Goal: Browse casually

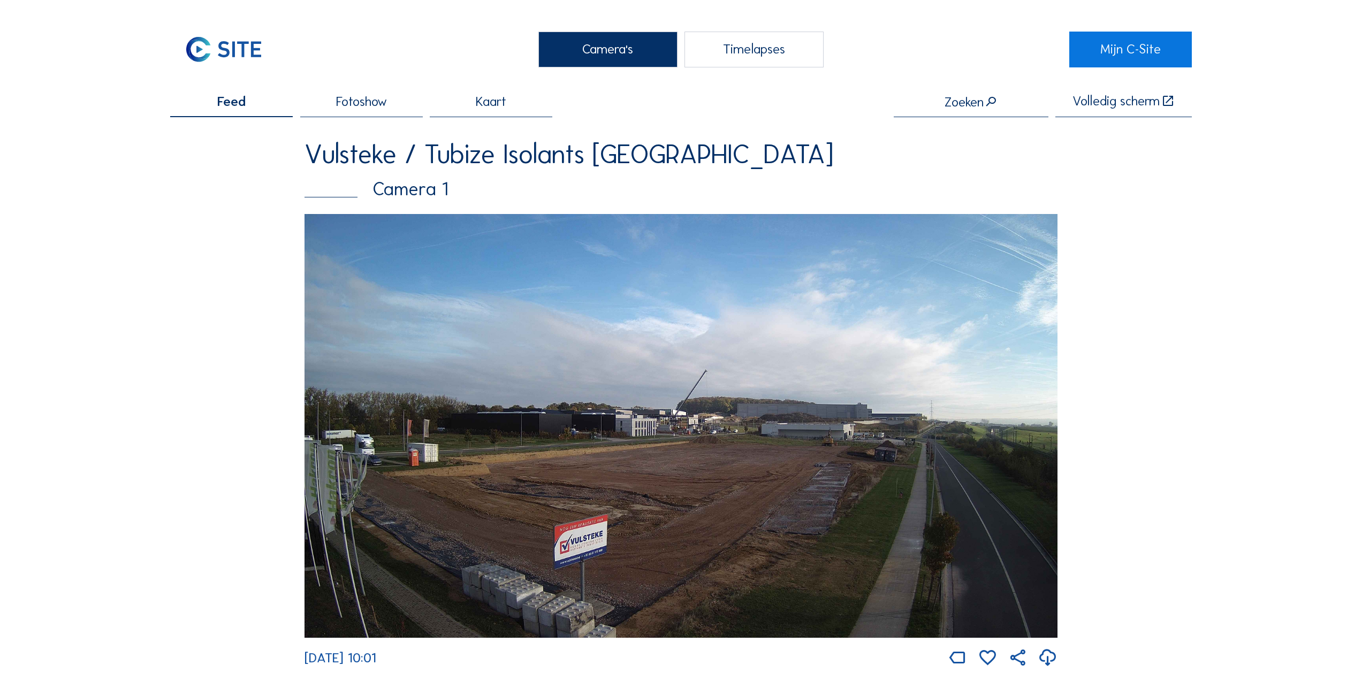
click at [589, 360] on img at bounding box center [681, 426] width 753 height 424
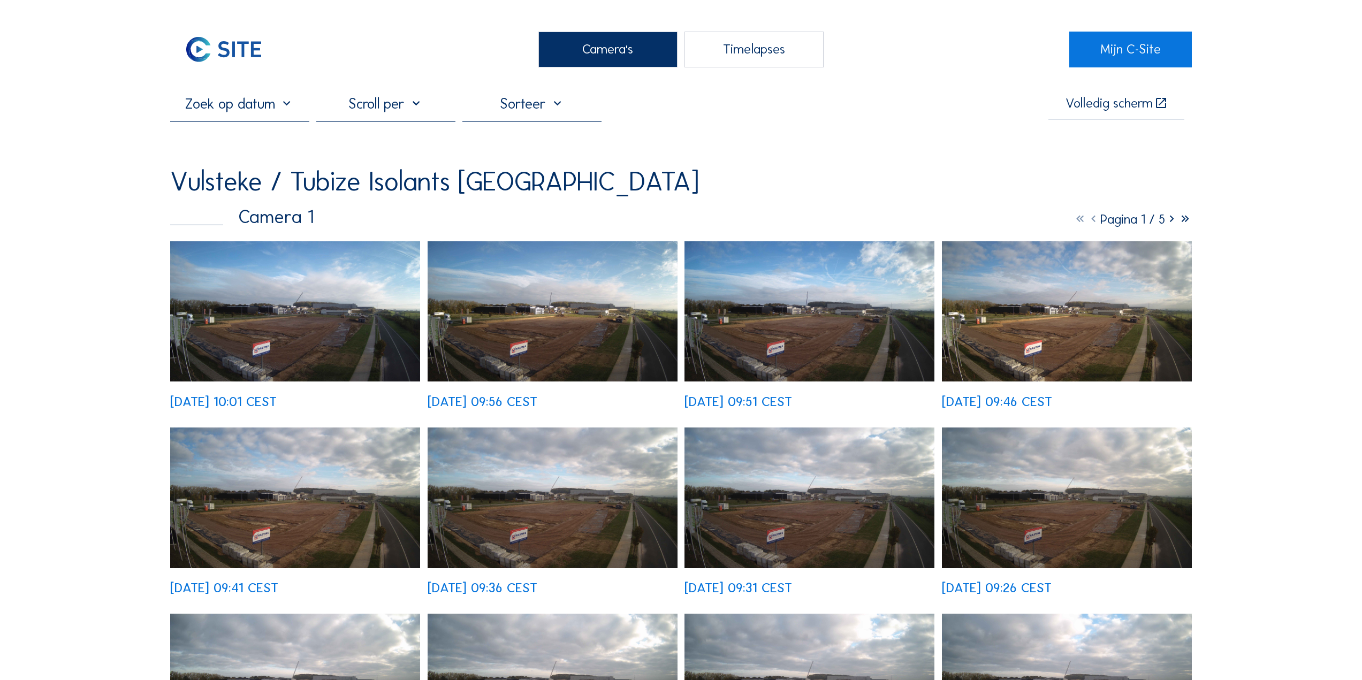
click at [309, 299] on img at bounding box center [295, 311] width 250 height 141
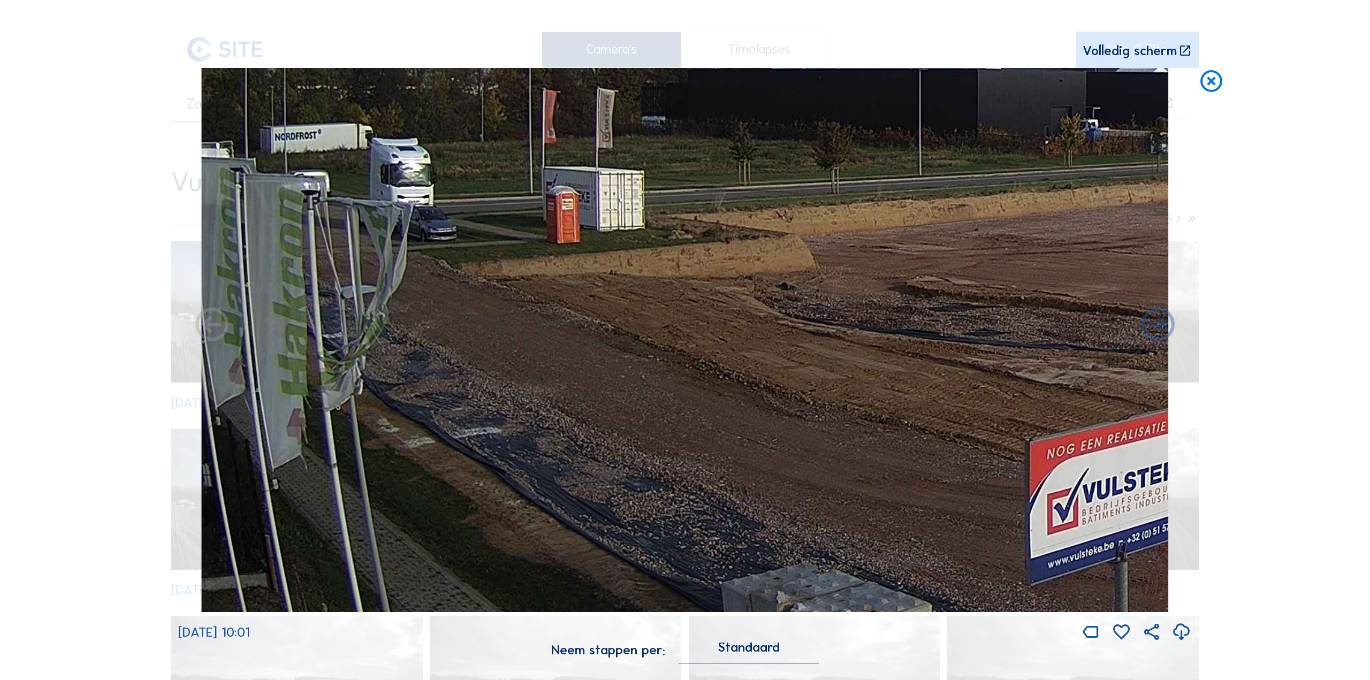
drag, startPoint x: 502, startPoint y: 406, endPoint x: 677, endPoint y: 446, distance: 179.7
click at [691, 449] on img at bounding box center [685, 340] width 968 height 544
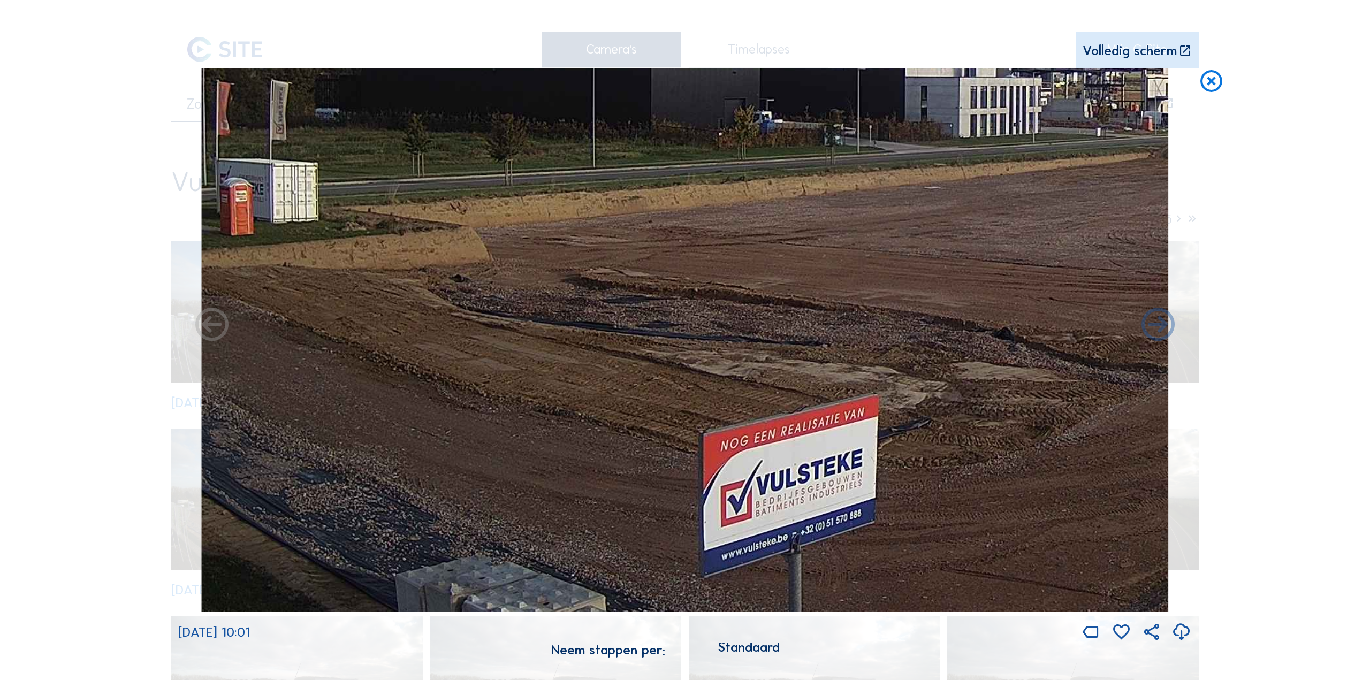
drag, startPoint x: 925, startPoint y: 356, endPoint x: 641, endPoint y: 374, distance: 284.7
click at [615, 378] on img at bounding box center [685, 340] width 968 height 544
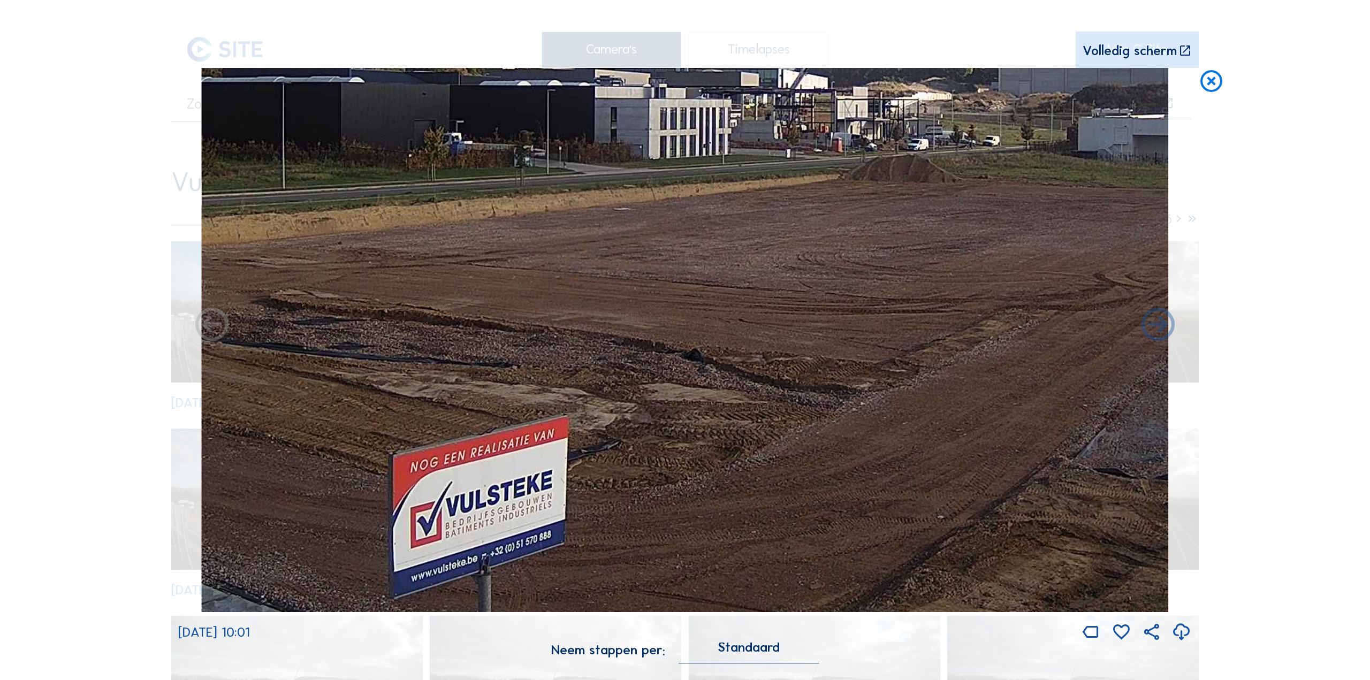
drag, startPoint x: 924, startPoint y: 341, endPoint x: 624, endPoint y: 397, distance: 306.0
click at [613, 397] on img at bounding box center [685, 340] width 968 height 544
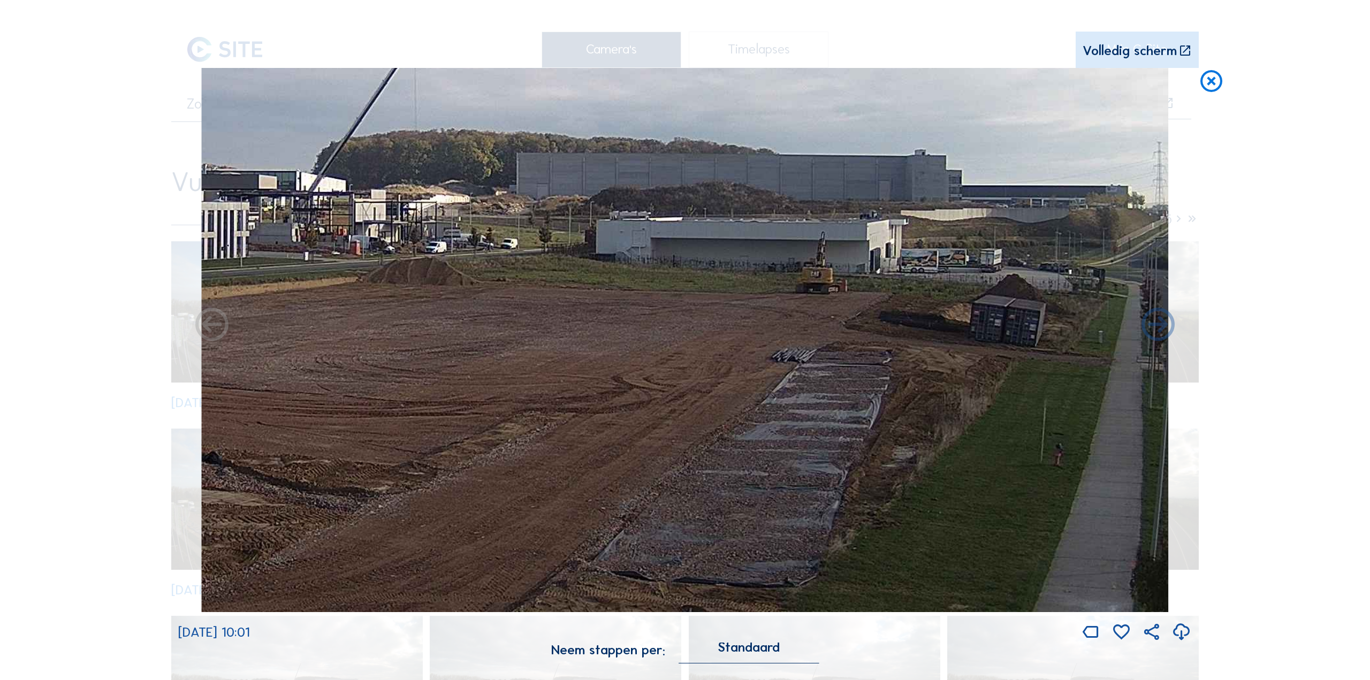
drag, startPoint x: 926, startPoint y: 336, endPoint x: 779, endPoint y: 377, distance: 152.3
click at [781, 378] on img at bounding box center [685, 340] width 968 height 544
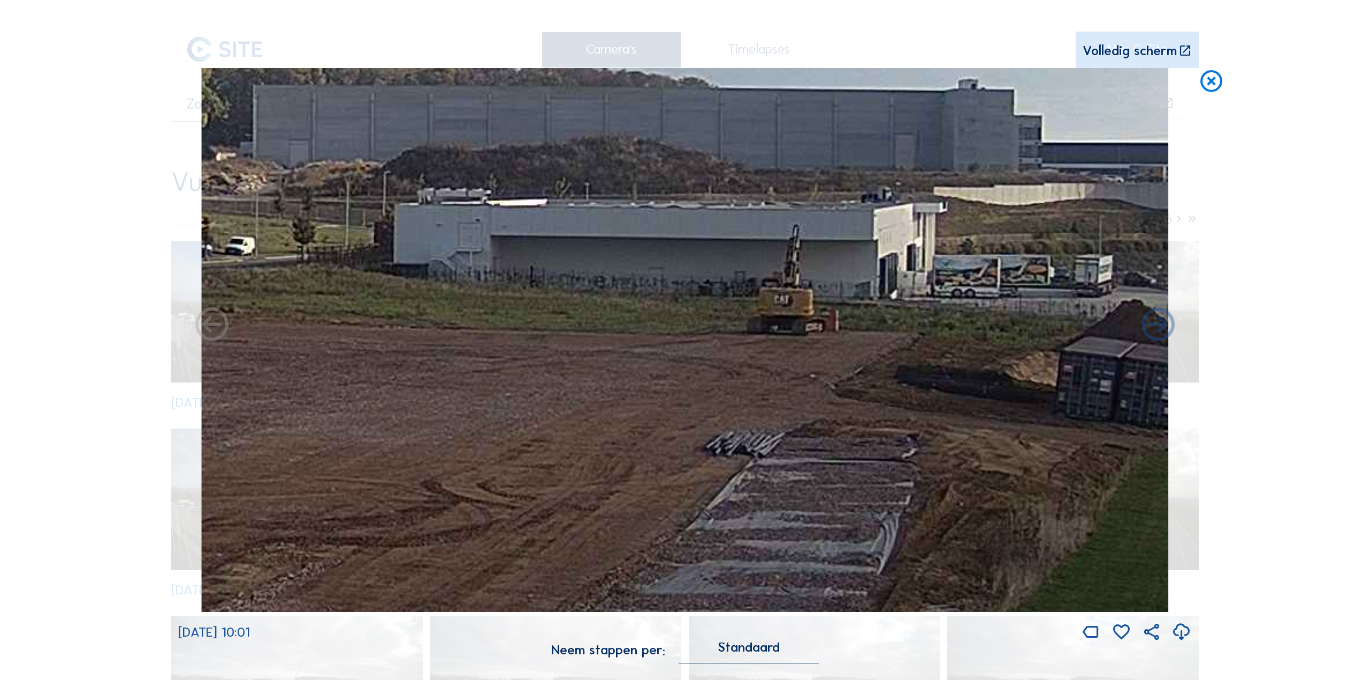
drag, startPoint x: 822, startPoint y: 310, endPoint x: 956, endPoint y: 325, distance: 135.2
click at [970, 330] on img at bounding box center [685, 340] width 968 height 544
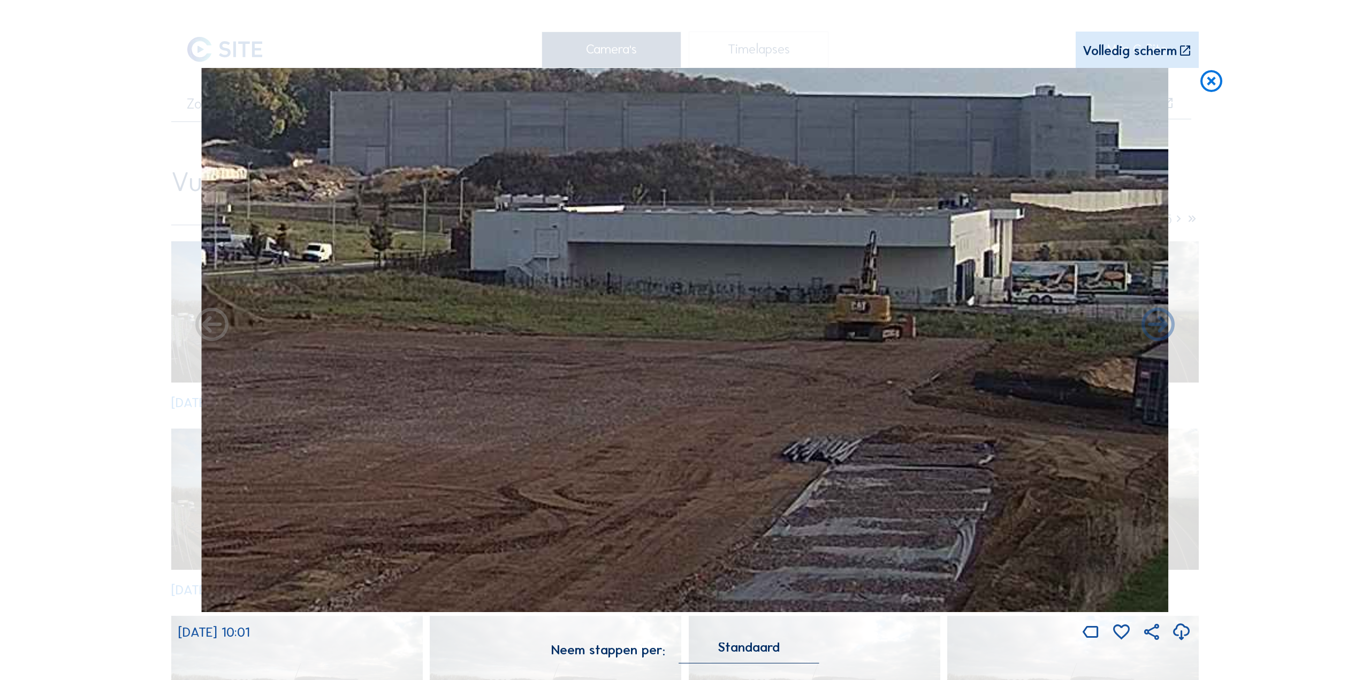
drag, startPoint x: 644, startPoint y: 299, endPoint x: 776, endPoint y: 305, distance: 131.8
click at [810, 302] on img at bounding box center [685, 340] width 968 height 544
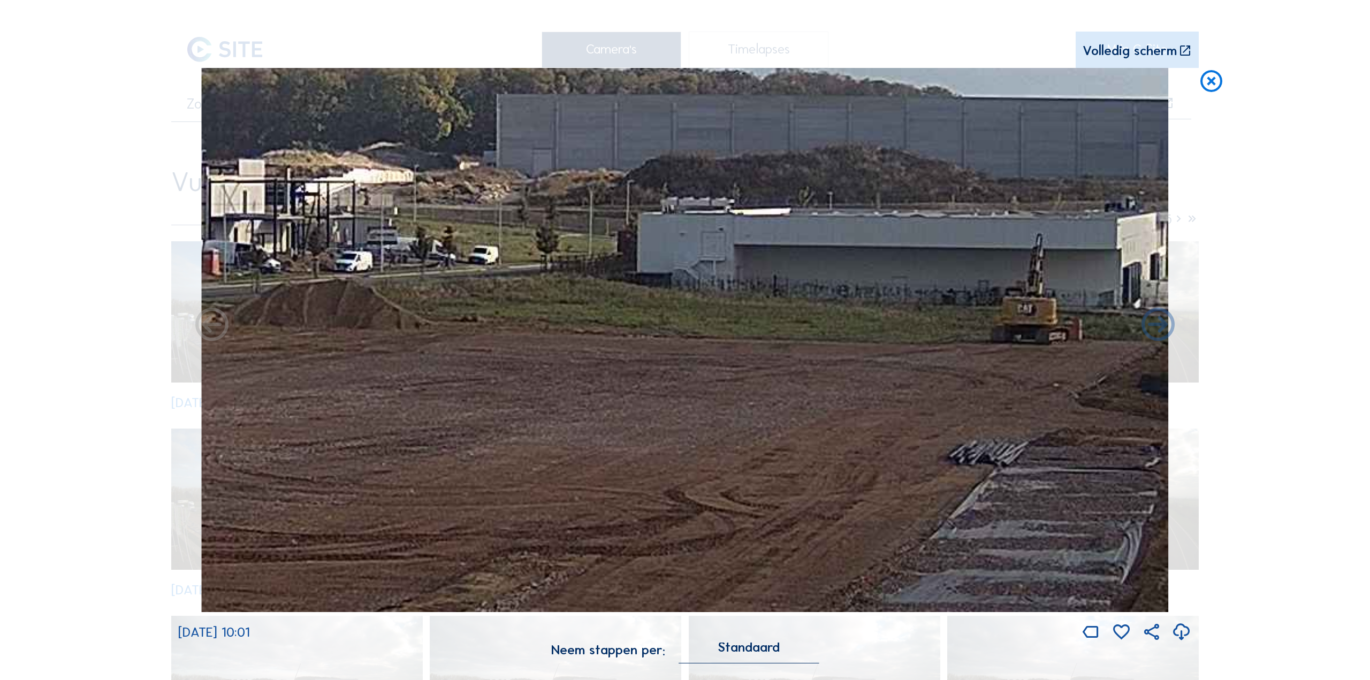
drag, startPoint x: 658, startPoint y: 296, endPoint x: 716, endPoint y: 312, distance: 59.5
click at [753, 313] on img at bounding box center [685, 340] width 968 height 544
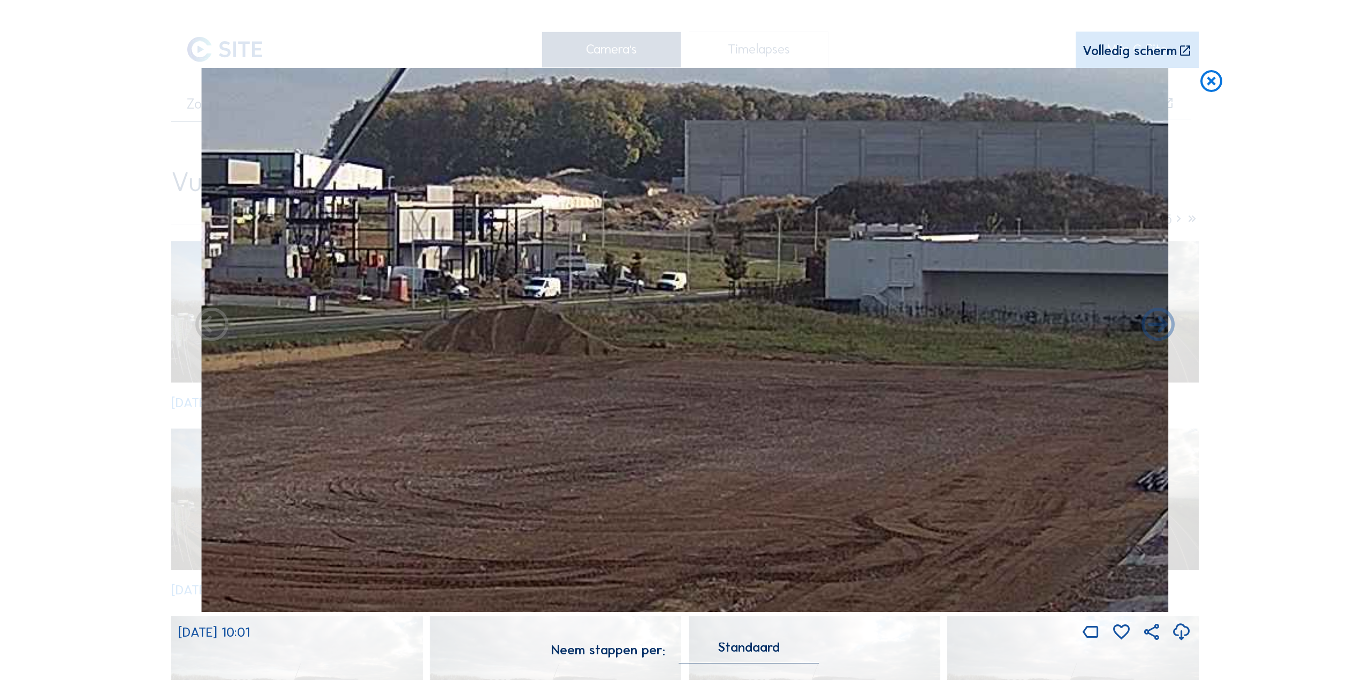
drag, startPoint x: 669, startPoint y: 313, endPoint x: 738, endPoint y: 327, distance: 70.4
click at [734, 326] on img at bounding box center [685, 340] width 968 height 544
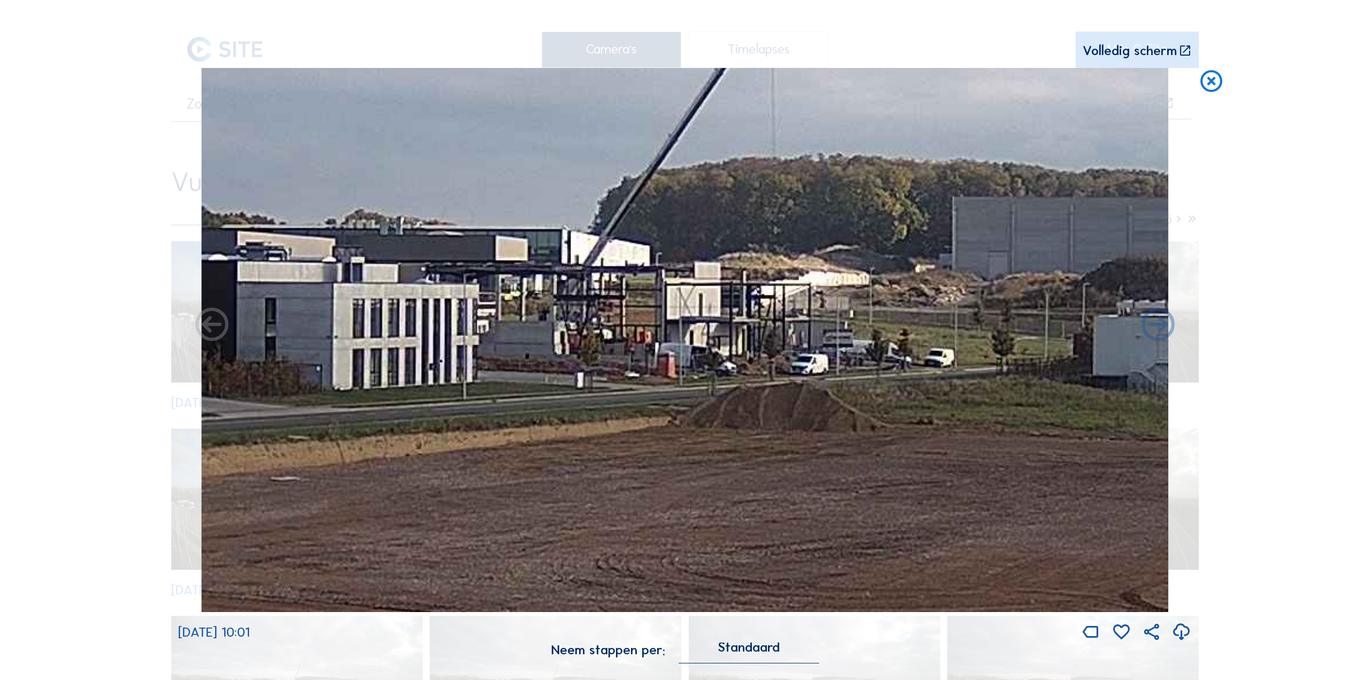
drag, startPoint x: 708, startPoint y: 353, endPoint x: 731, endPoint y: 371, distance: 29.3
click at [754, 373] on img at bounding box center [685, 340] width 968 height 544
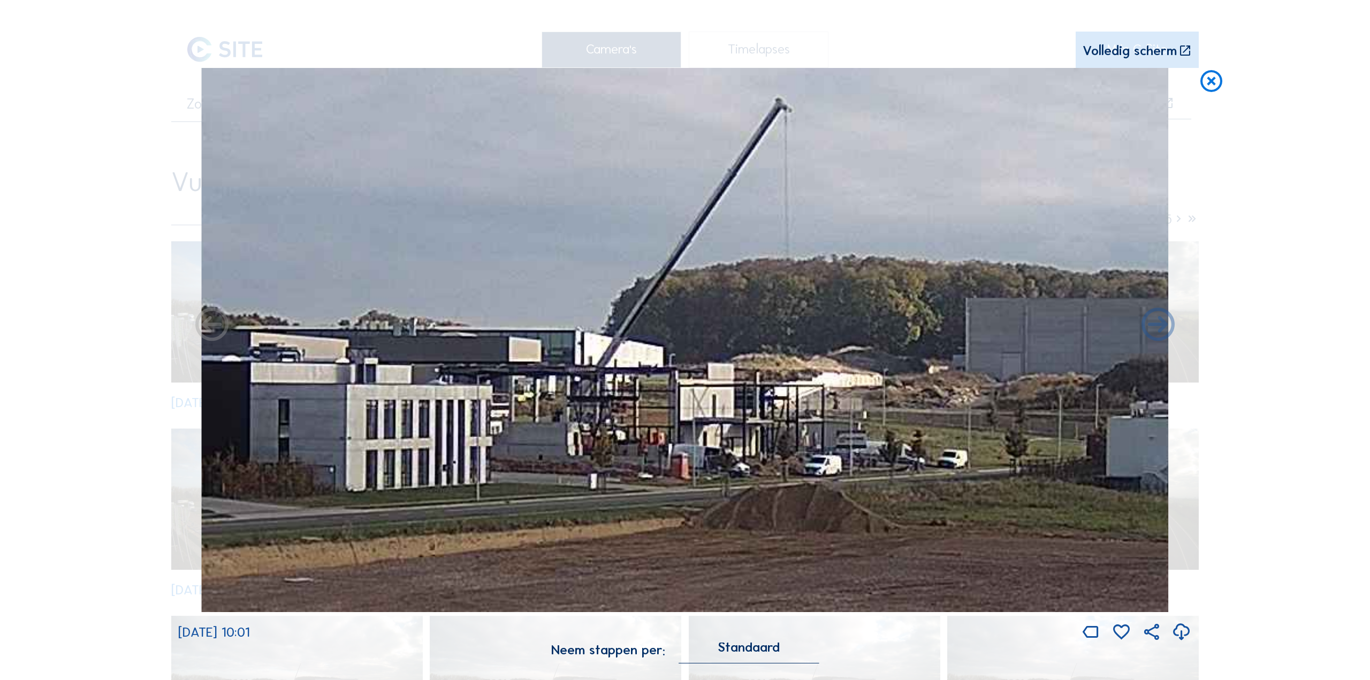
drag, startPoint x: 698, startPoint y: 353, endPoint x: 691, endPoint y: 442, distance: 89.1
click at [691, 442] on img at bounding box center [685, 340] width 968 height 544
drag, startPoint x: 734, startPoint y: 448, endPoint x: 742, endPoint y: 444, distance: 9.1
click at [742, 444] on img at bounding box center [685, 340] width 968 height 544
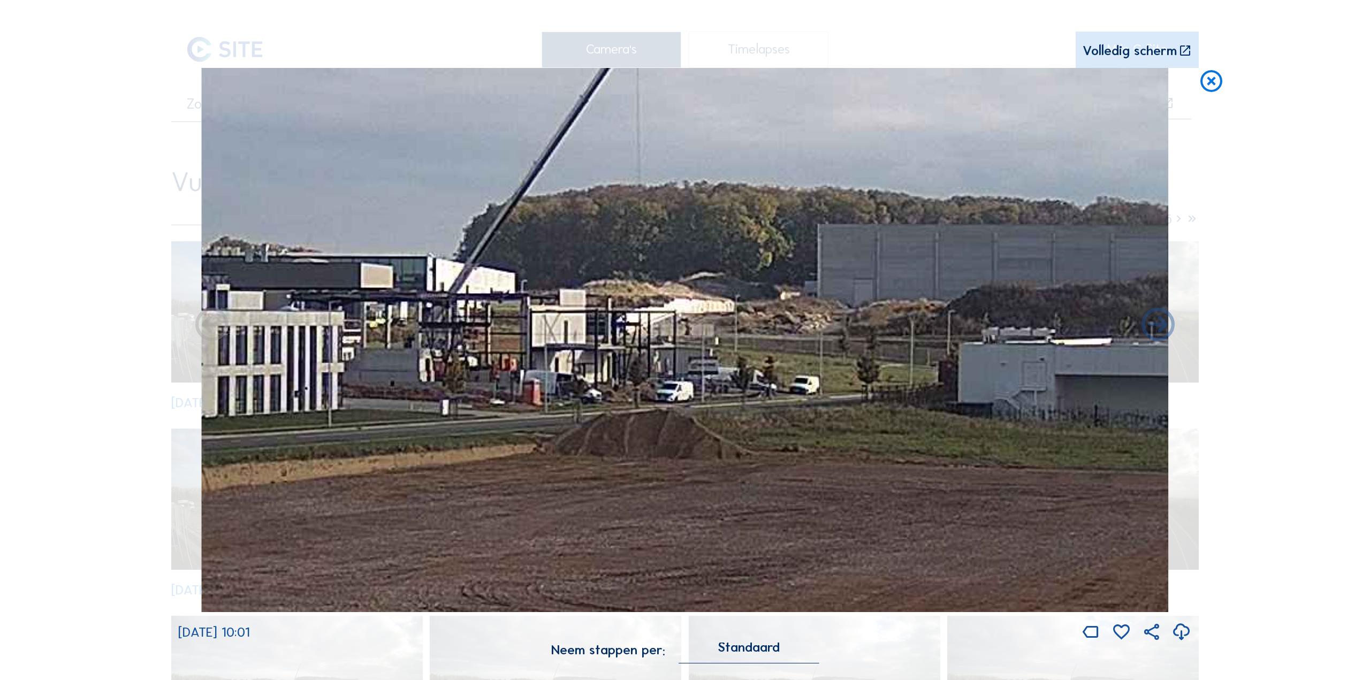
drag, startPoint x: 692, startPoint y: 348, endPoint x: 542, endPoint y: 278, distance: 165.9
click at [542, 278] on img at bounding box center [685, 340] width 968 height 544
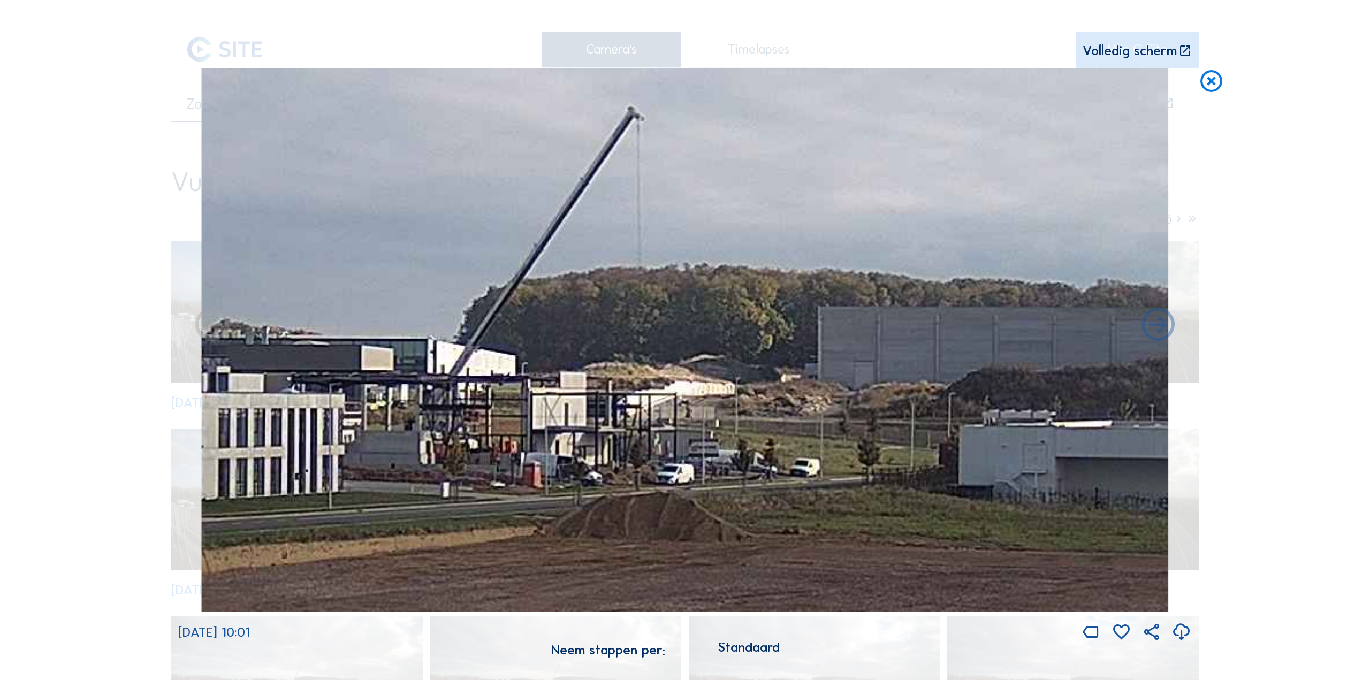
click at [778, 339] on img at bounding box center [685, 340] width 968 height 544
click at [1209, 85] on icon at bounding box center [1211, 82] width 27 height 28
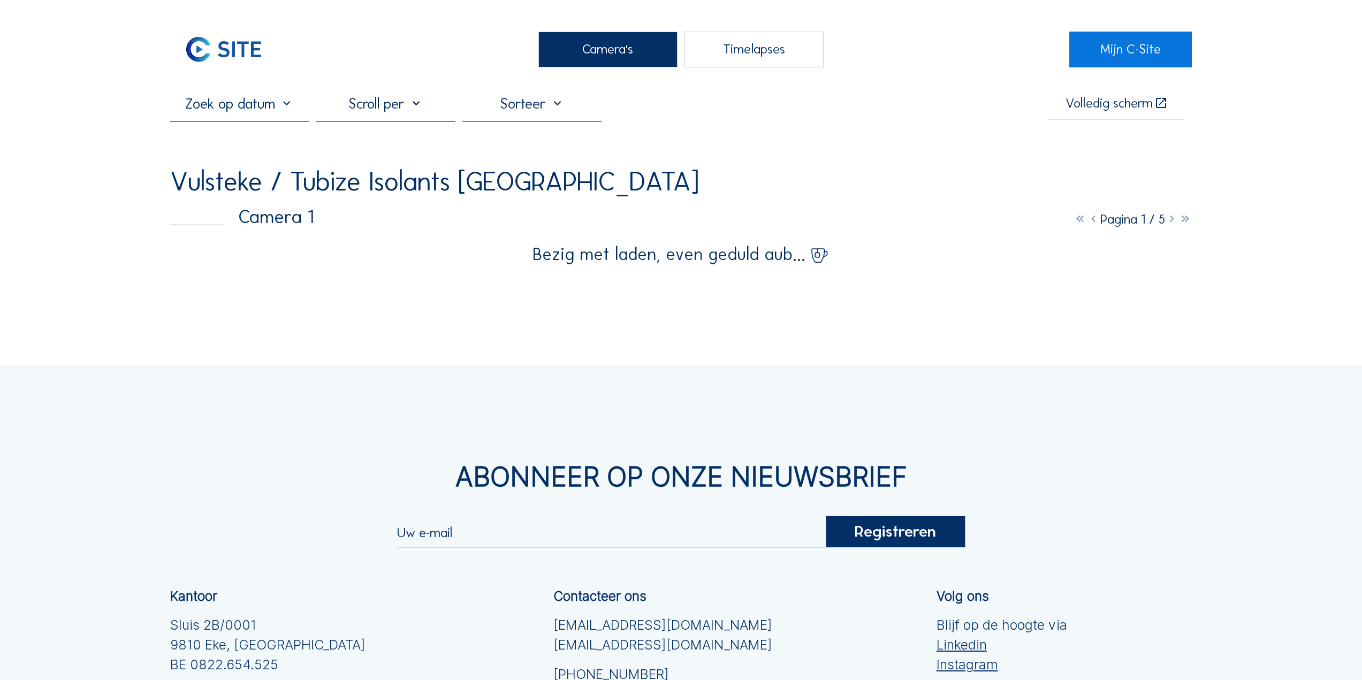
click at [274, 41] on img at bounding box center [223, 50] width 107 height 36
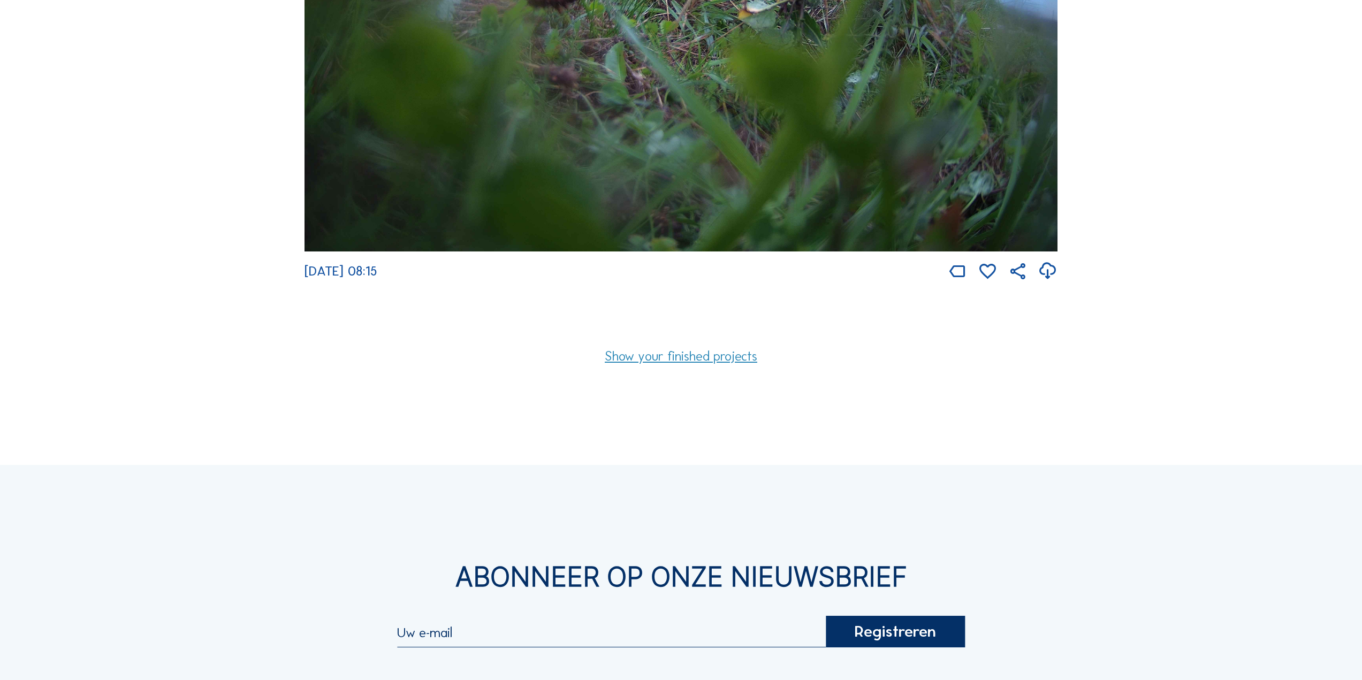
scroll to position [2193, 0]
